Goal: Find specific page/section: Find specific page/section

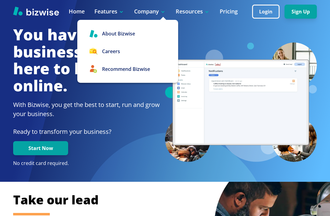
click at [143, 52] on link "Careers" at bounding box center [127, 52] width 101 height 18
click at [127, 53] on link "Careers" at bounding box center [127, 52] width 101 height 18
click at [143, 53] on link "Careers" at bounding box center [127, 52] width 101 height 18
click at [140, 54] on link "Careers" at bounding box center [127, 52] width 101 height 18
